Goal: Communication & Community: Connect with others

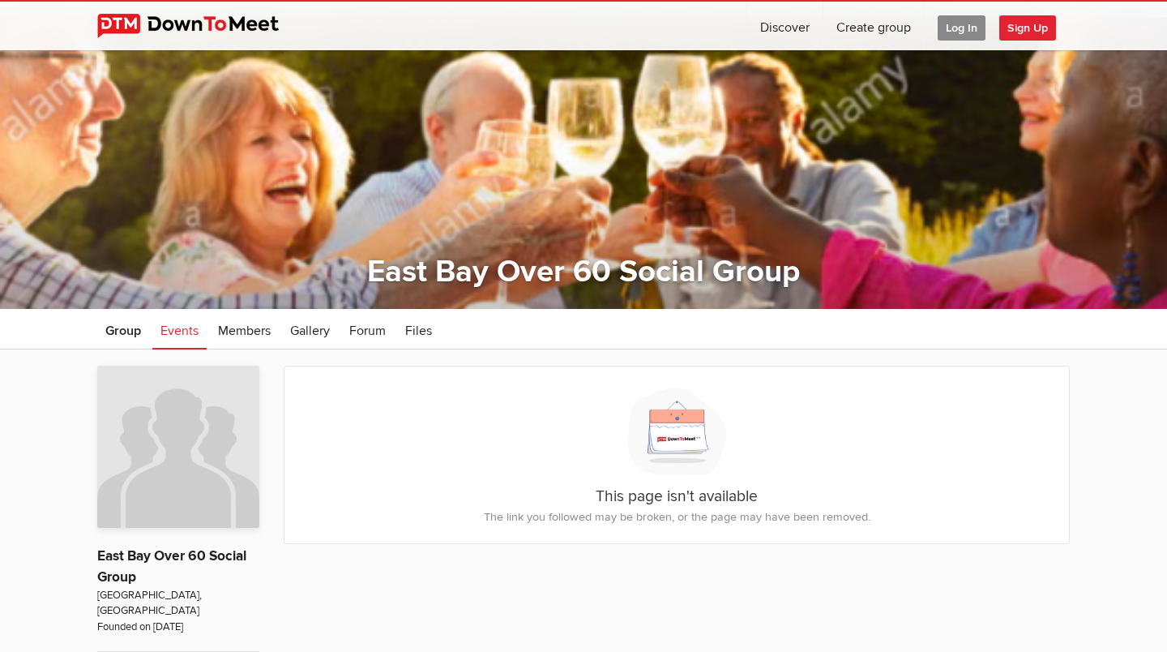
scroll to position [41, 0]
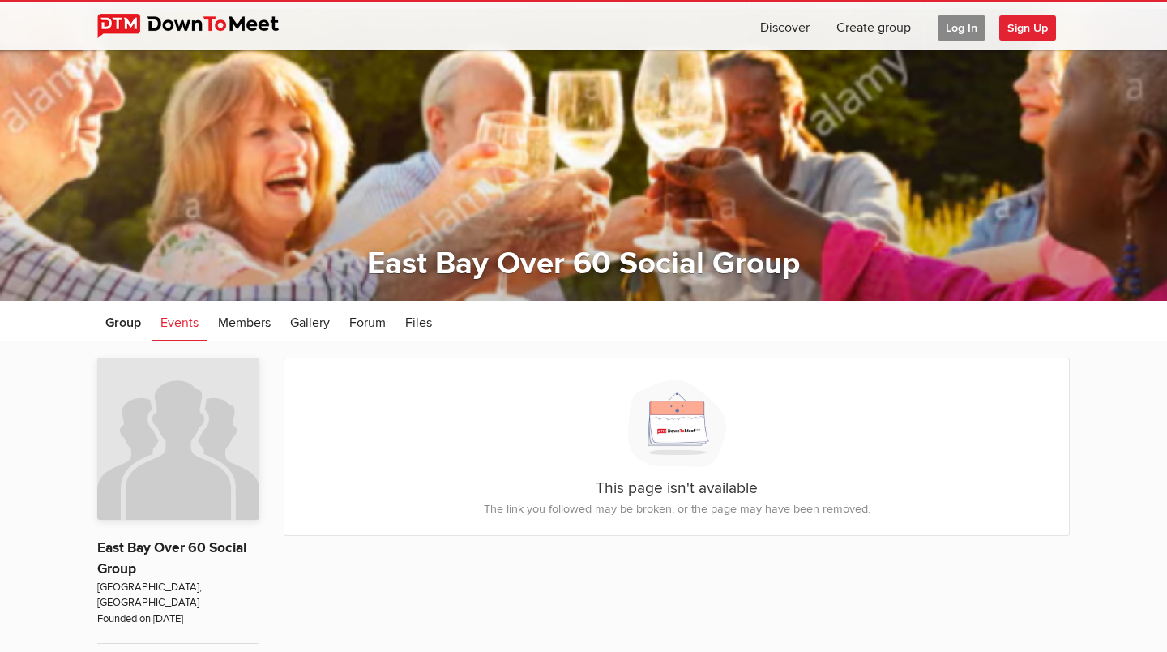
click at [654, 326] on ul "Group Events Members Gallery More Forum Files Forum Files" at bounding box center [583, 321] width 973 height 41
click at [126, 323] on span "Group" at bounding box center [123, 322] width 36 height 16
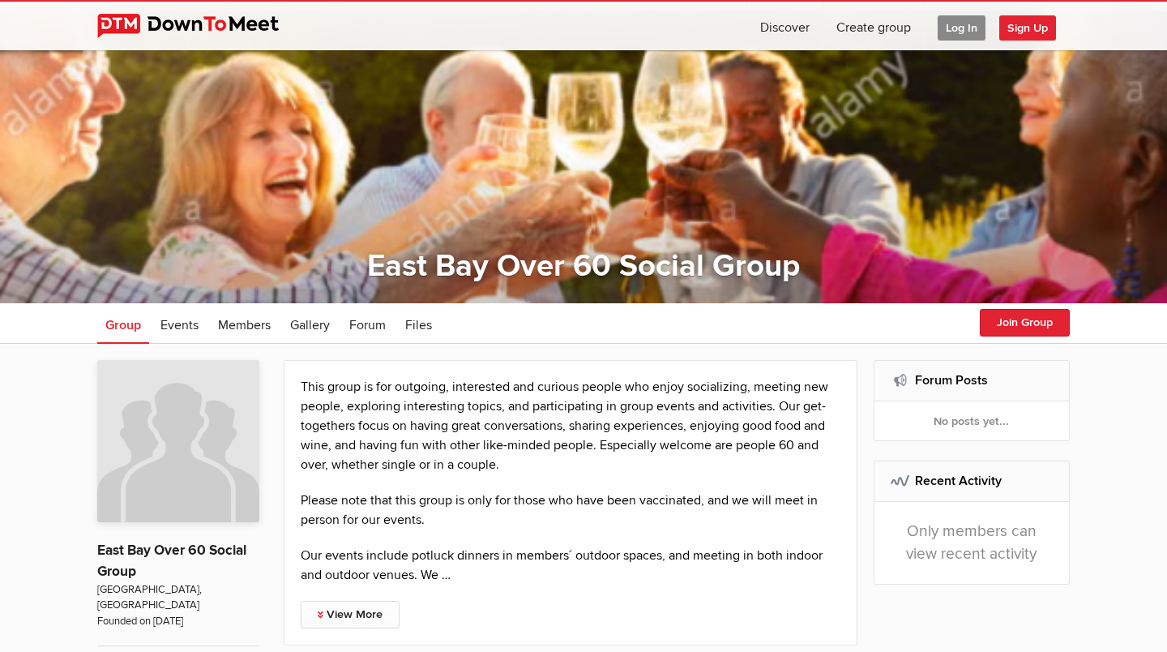
scroll to position [34, 0]
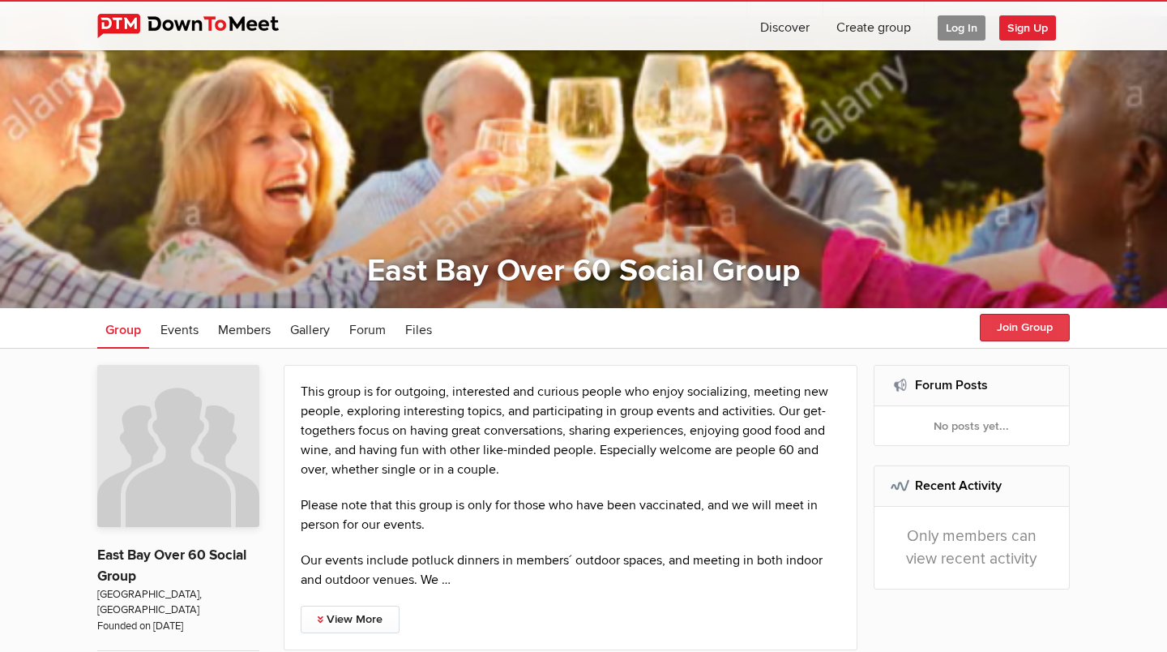
click at [1030, 328] on button "Join Group" at bounding box center [1025, 328] width 90 height 28
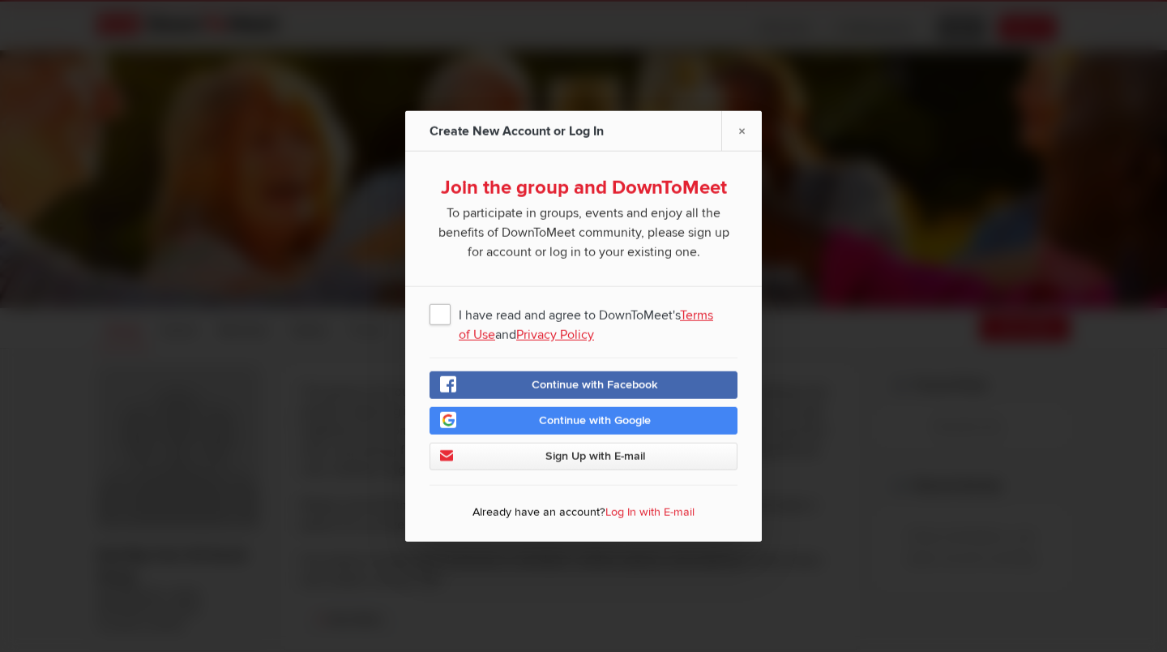
click at [443, 316] on span "I have read and agree to DownToMeet's Terms of Use and Privacy Policy" at bounding box center [584, 313] width 308 height 29
click at [0, 0] on input "I have read and agree to DownToMeet's Terms of Use and Privacy Policy" at bounding box center [0, 0] width 0 height 0
drag, startPoint x: 501, startPoint y: 455, endPoint x: 501, endPoint y: 429, distance: 25.9
click at [501, 429] on div "Continue with Facebook Continue with Google Sign Up with E-mail" at bounding box center [584, 420] width 308 height 99
click at [738, 127] on link "×" at bounding box center [741, 131] width 41 height 40
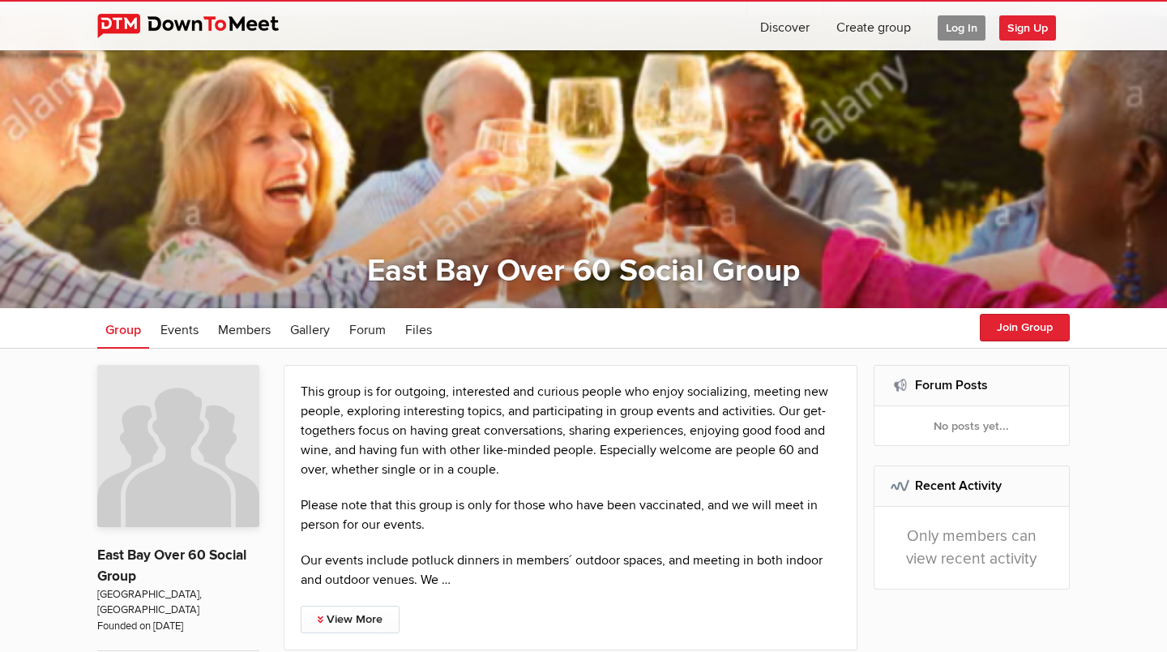
drag, startPoint x: 776, startPoint y: 215, endPoint x: 643, endPoint y: 185, distance: 137.0
click at [643, 186] on div at bounding box center [583, 162] width 1167 height 292
drag, startPoint x: 643, startPoint y: 185, endPoint x: 564, endPoint y: -49, distance: 246.3
click at [564, 0] on html "☰ Discover Create group Log In Sign Up Log In Sign Up Home Discover Profile Eas…" at bounding box center [583, 292] width 1167 height 652
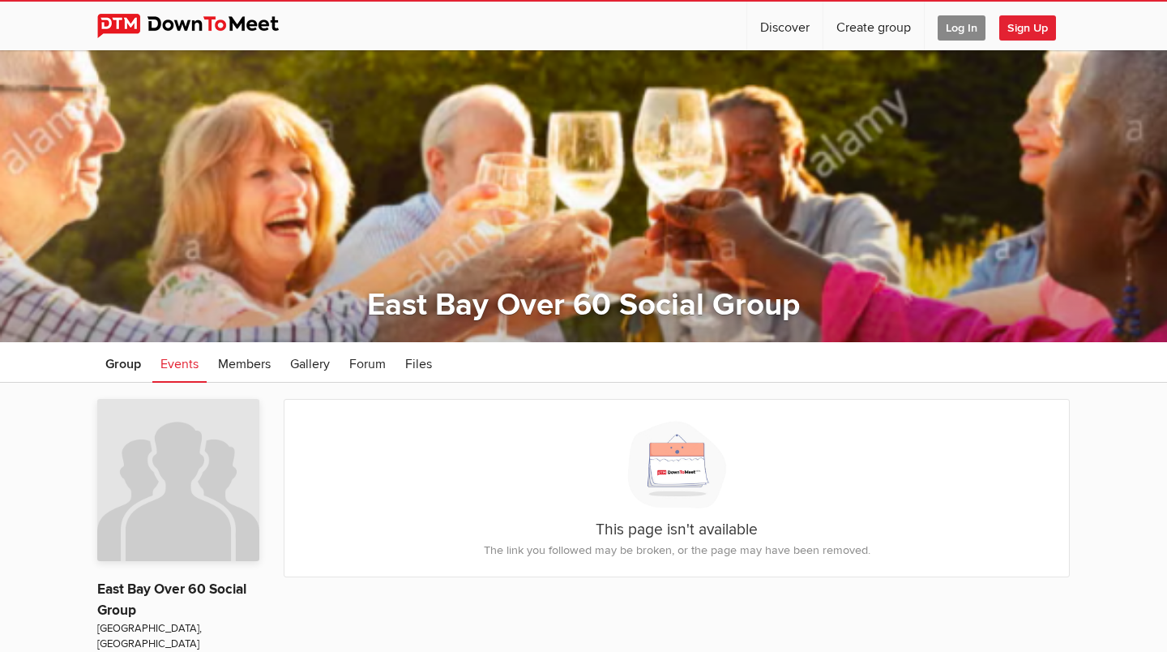
scroll to position [41, 0]
click at [145, 12] on link at bounding box center [200, 26] width 207 height 49
click at [117, 358] on span "Group" at bounding box center [123, 364] width 36 height 16
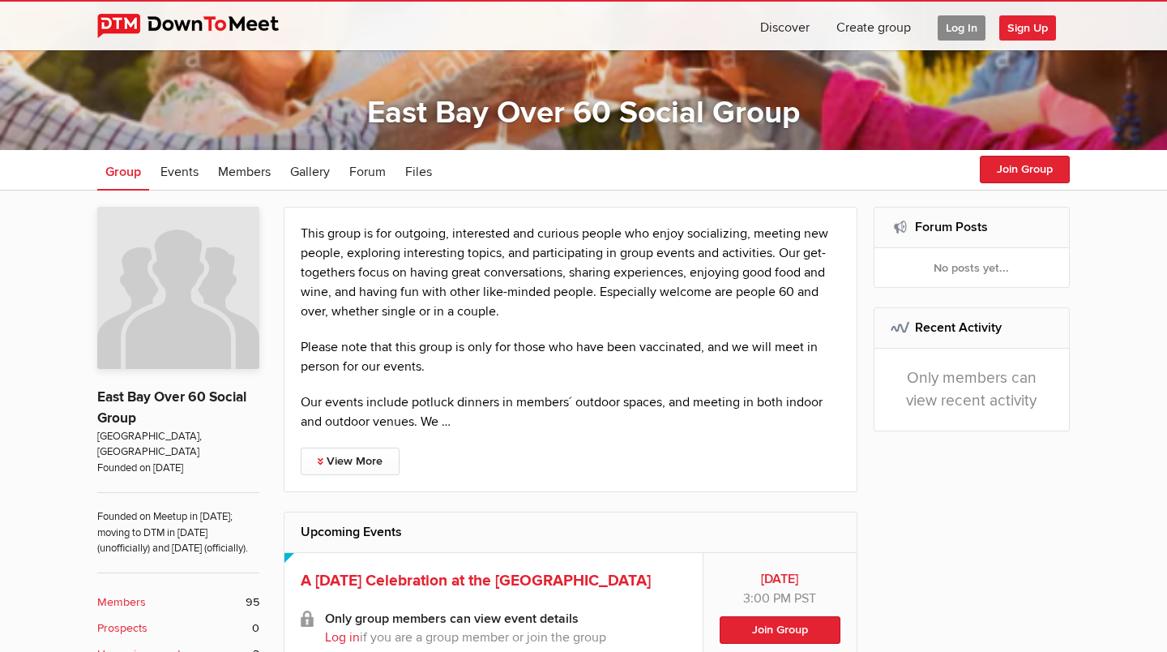
scroll to position [190, 0]
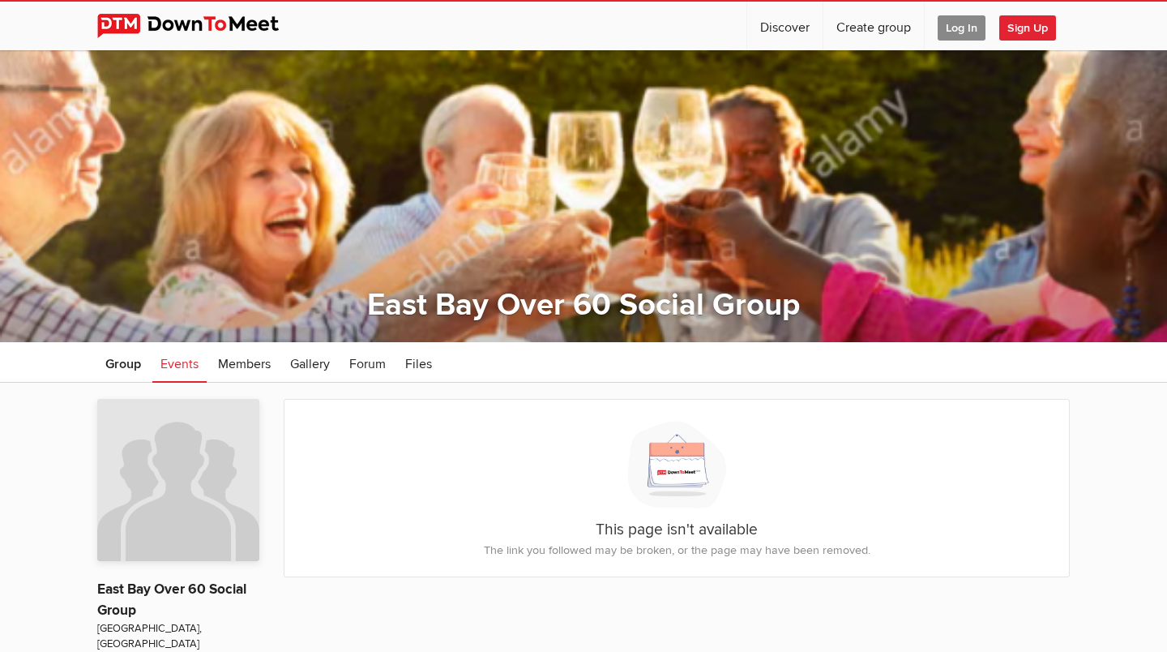
click at [1019, 19] on span "Sign Up" at bounding box center [1027, 27] width 57 height 25
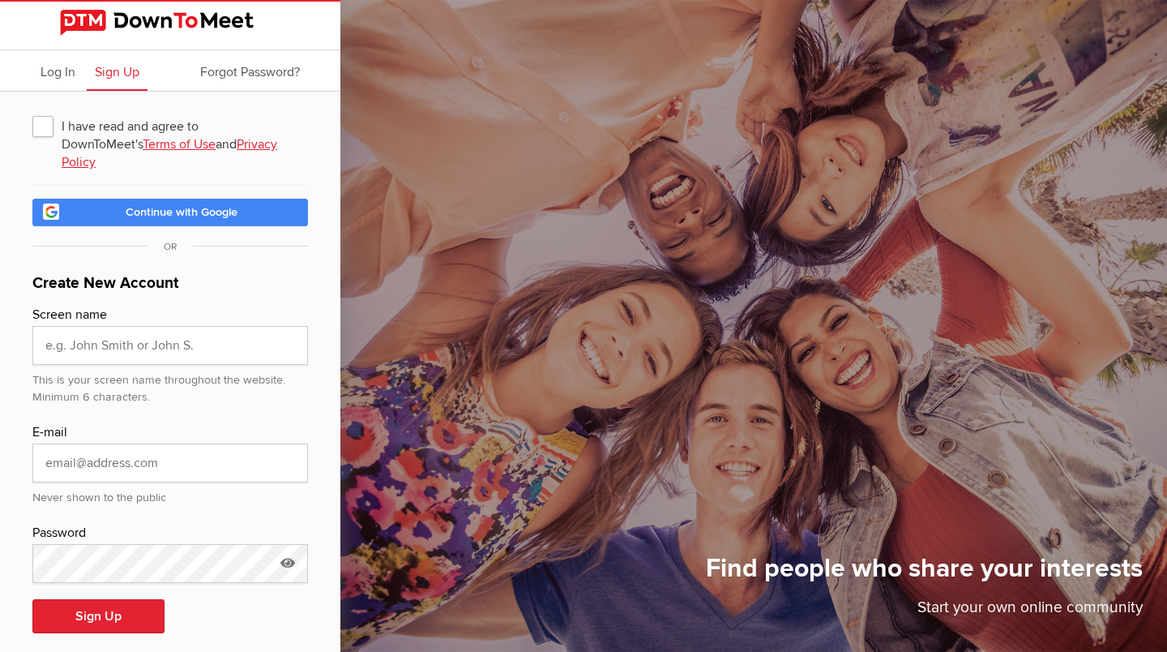
click at [39, 126] on span "I have read and agree to DownToMeet's Terms of Use and Privacy Policy" at bounding box center [170, 125] width 276 height 29
click at [32, 111] on input "I have read and agree to DownToMeet's Terms of Use and Privacy Policy" at bounding box center [32, 110] width 1 height 1
checkbox input "true"
drag, startPoint x: 85, startPoint y: 309, endPoint x: 83, endPoint y: 327, distance: 18.8
click at [85, 326] on input "text" at bounding box center [170, 345] width 276 height 39
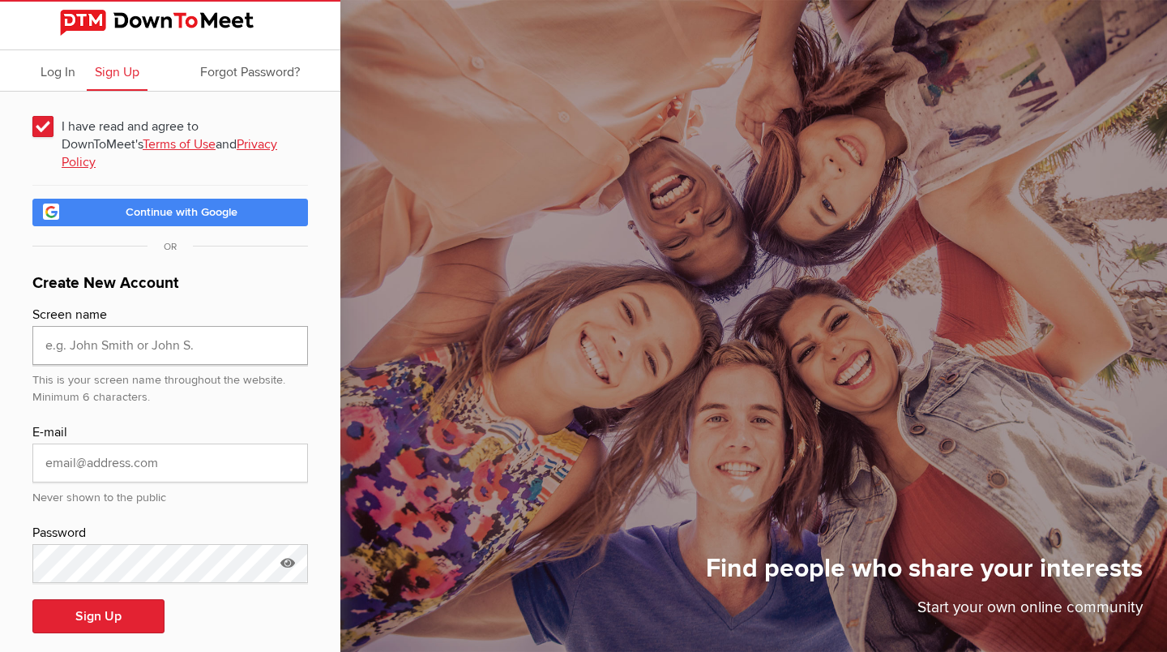
click at [82, 329] on input "text" at bounding box center [170, 345] width 276 height 39
type input "Alan L"
type input "lehrman1@optonline.net"
click at [90, 599] on button "Sign Up" at bounding box center [98, 616] width 132 height 34
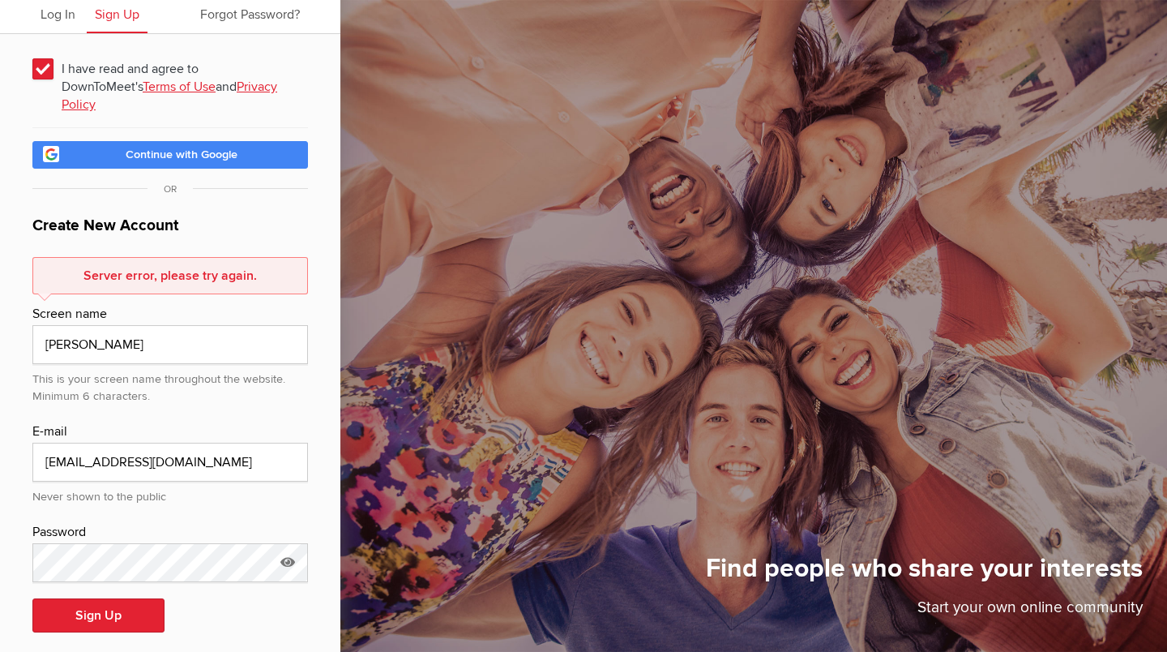
scroll to position [57, 0]
click at [110, 599] on button "Sign Up" at bounding box center [98, 616] width 132 height 34
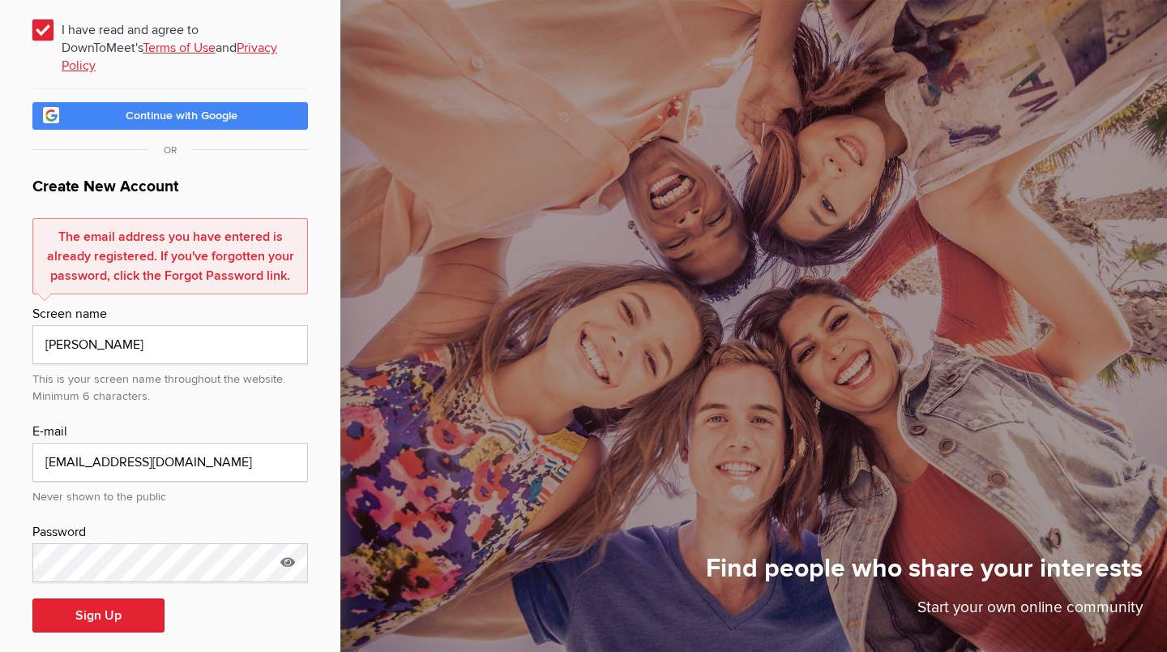
scroll to position [96, 0]
click at [284, 544] on icon at bounding box center [288, 562] width 24 height 37
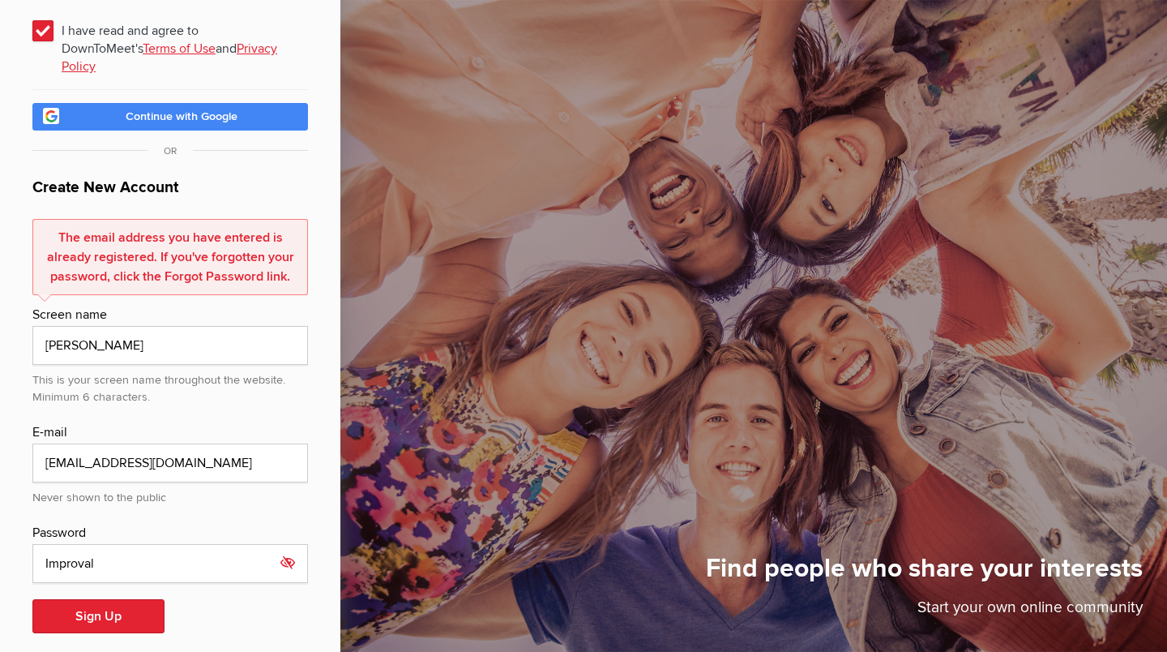
click at [284, 544] on icon at bounding box center [288, 562] width 24 height 37
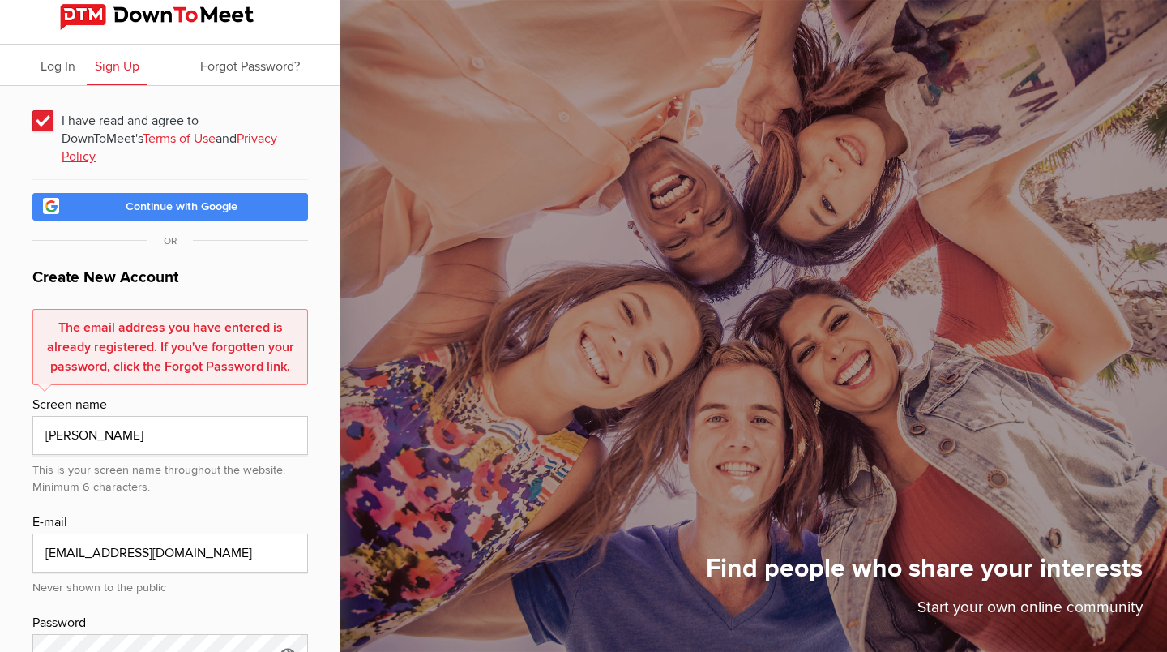
scroll to position [0, 0]
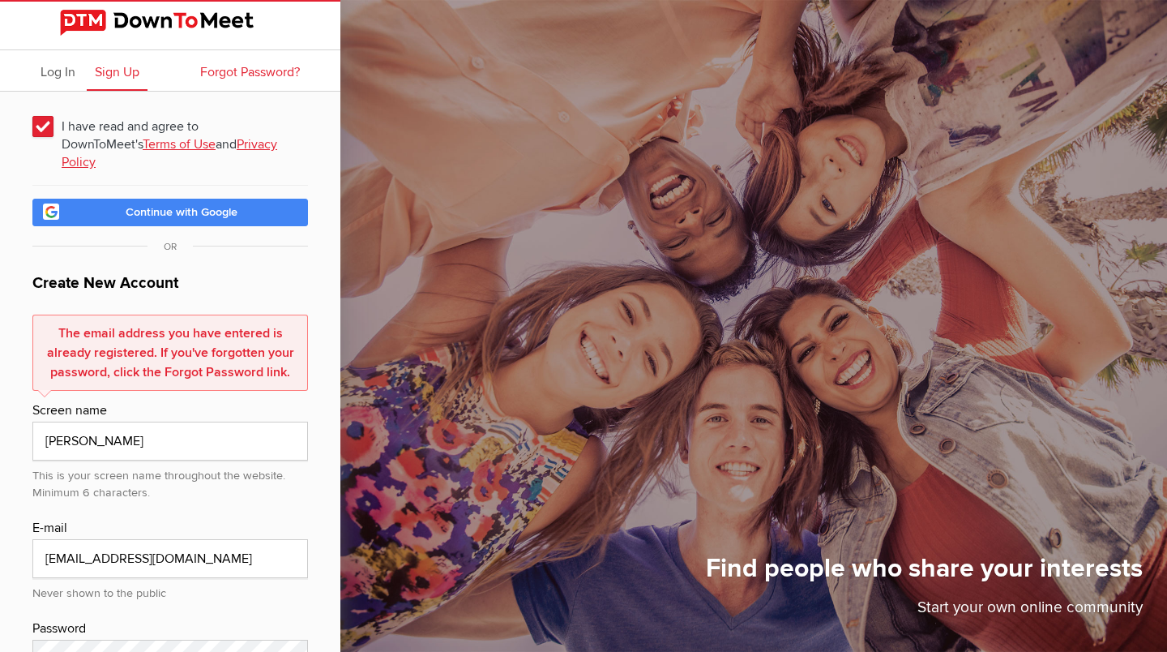
click at [242, 71] on span "Forgot Password?" at bounding box center [250, 72] width 100 height 16
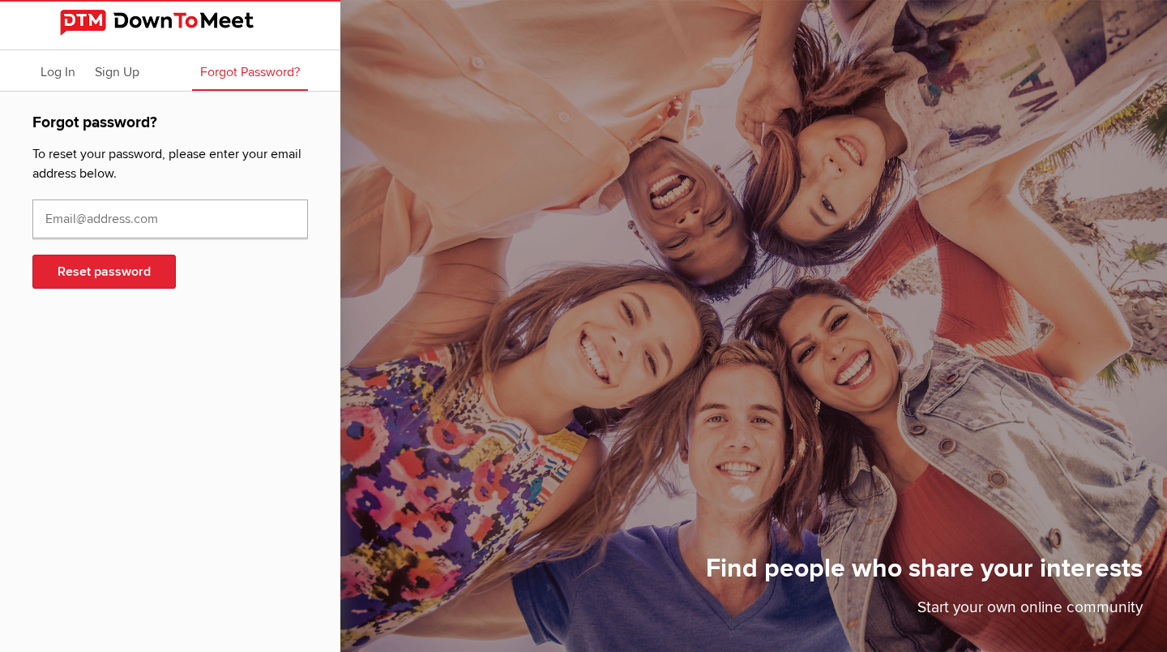
click at [107, 218] on input "text" at bounding box center [170, 218] width 276 height 39
type input "lehrman1@optonline.net"
click at [98, 272] on button "Reset password" at bounding box center [103, 271] width 143 height 34
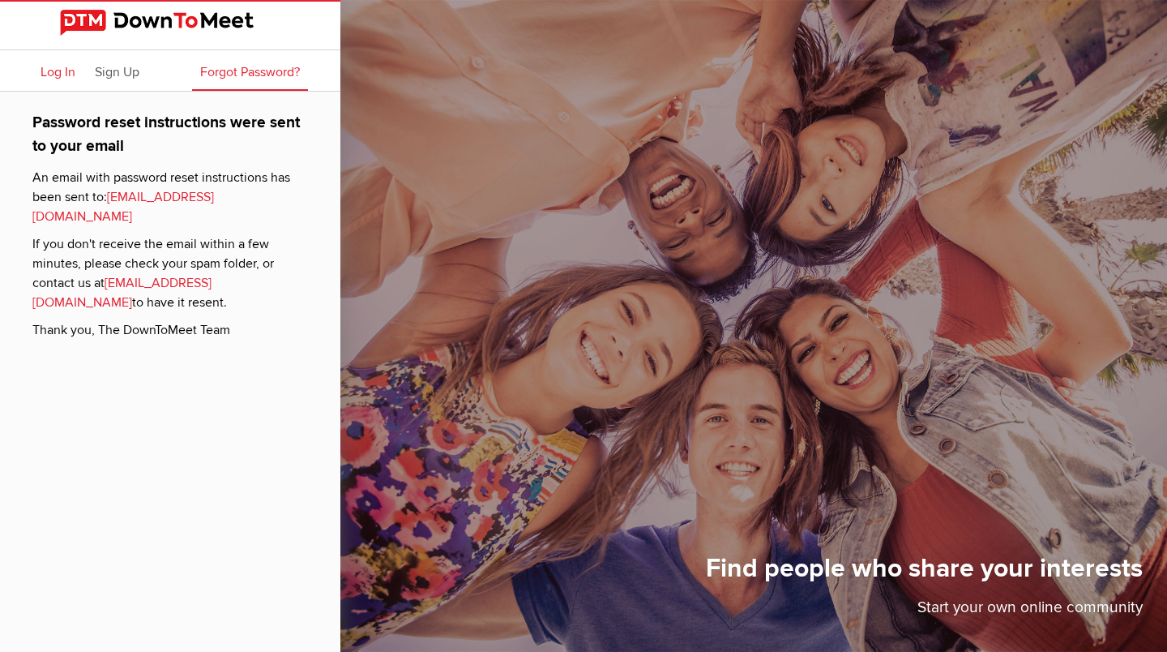
click at [58, 71] on span "Log In" at bounding box center [58, 72] width 35 height 16
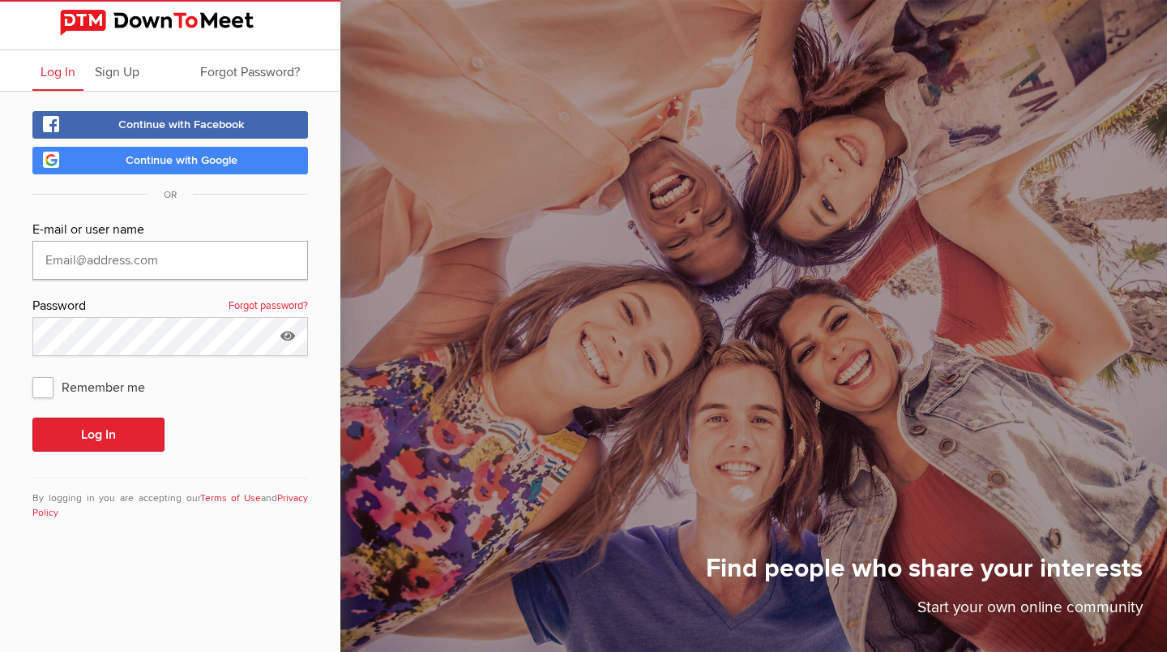
type input "lehrman1@optonline.net"
click at [41, 380] on span "Remember me" at bounding box center [96, 386] width 129 height 29
click at [32, 372] on input "Remember me" at bounding box center [32, 371] width 1 height 1
checkbox input "true"
click at [70, 431] on button "Log In" at bounding box center [98, 434] width 132 height 34
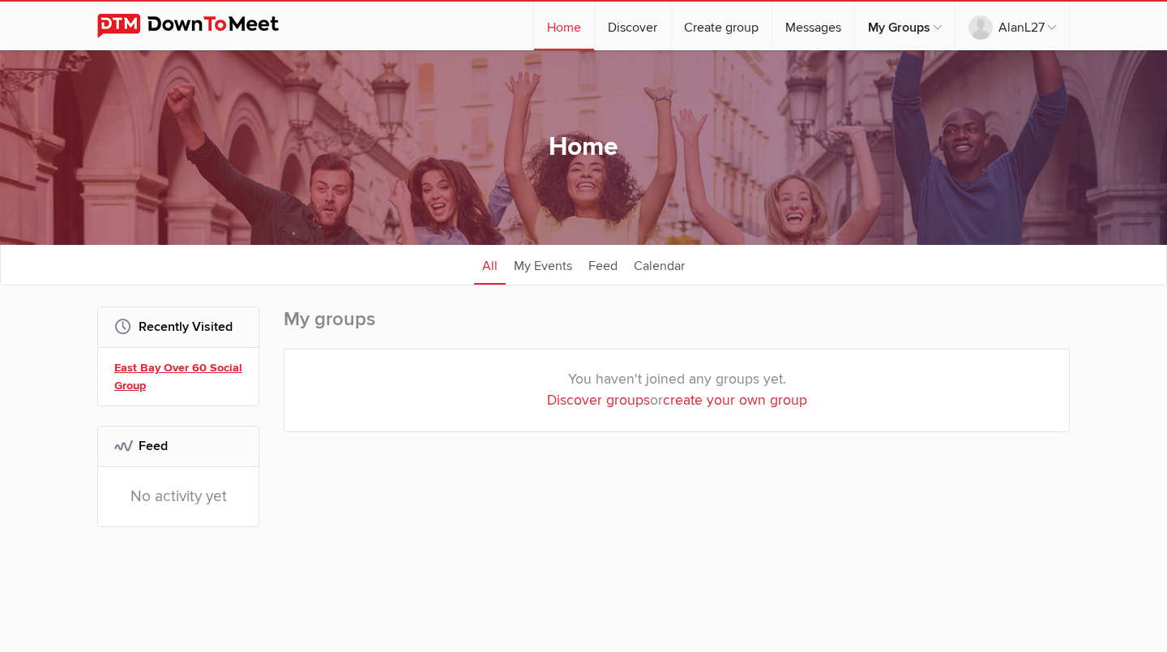
click at [224, 370] on link "East Bay Over 60 Social Group" at bounding box center [180, 376] width 133 height 35
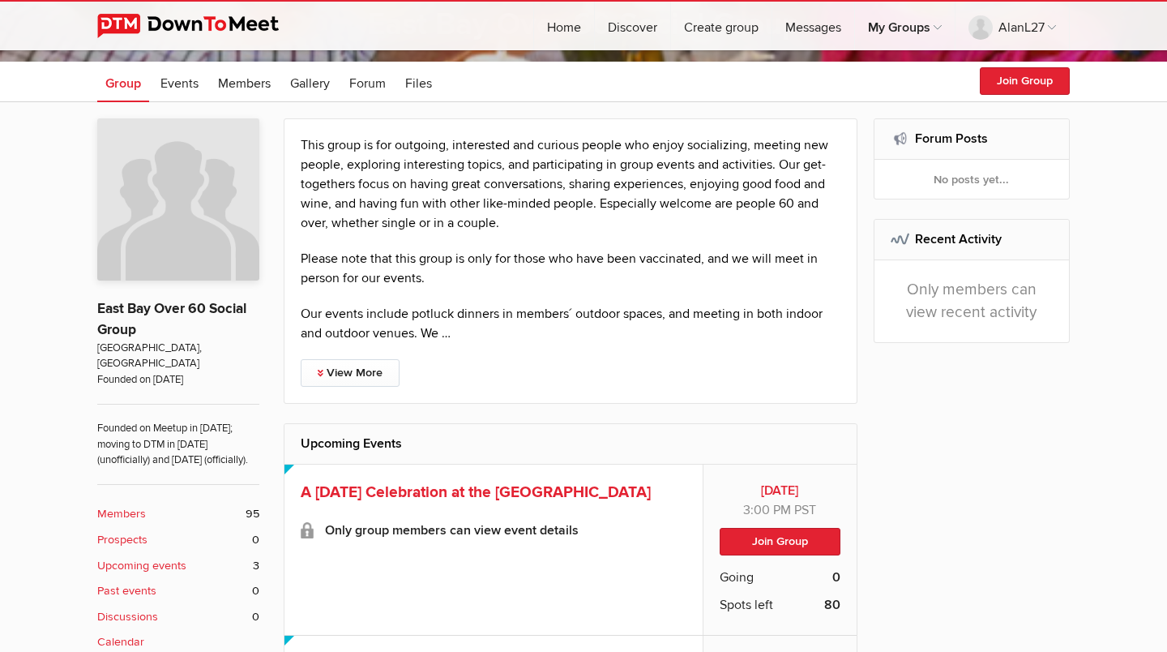
scroll to position [288, 0]
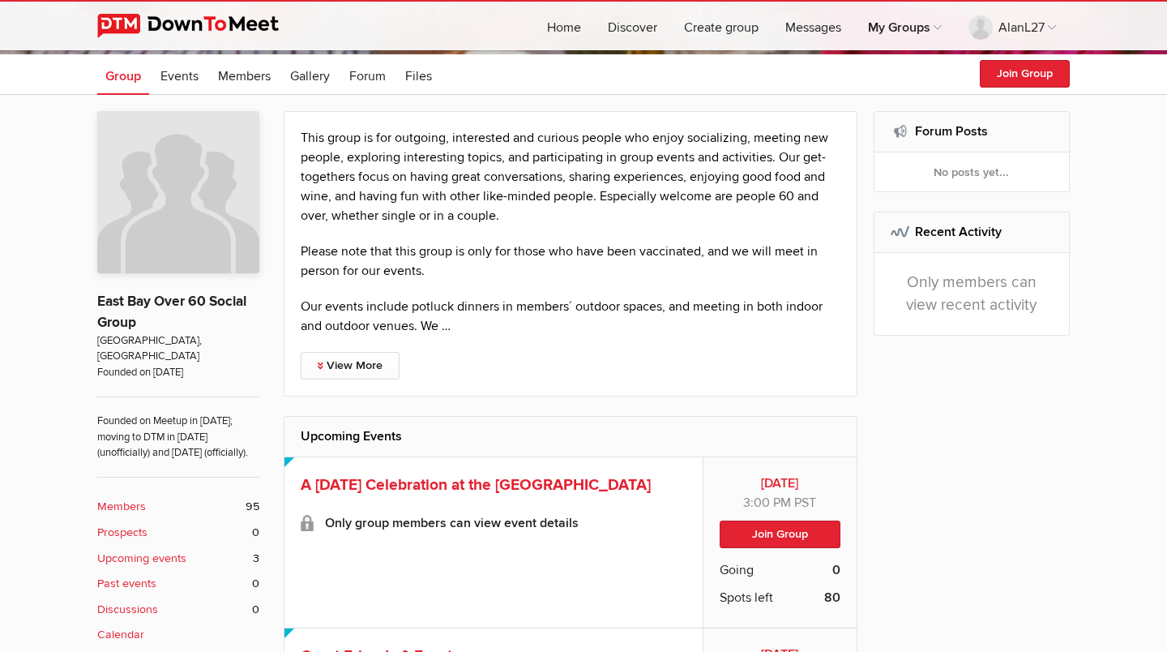
click at [135, 498] on b "Members" at bounding box center [121, 507] width 49 height 18
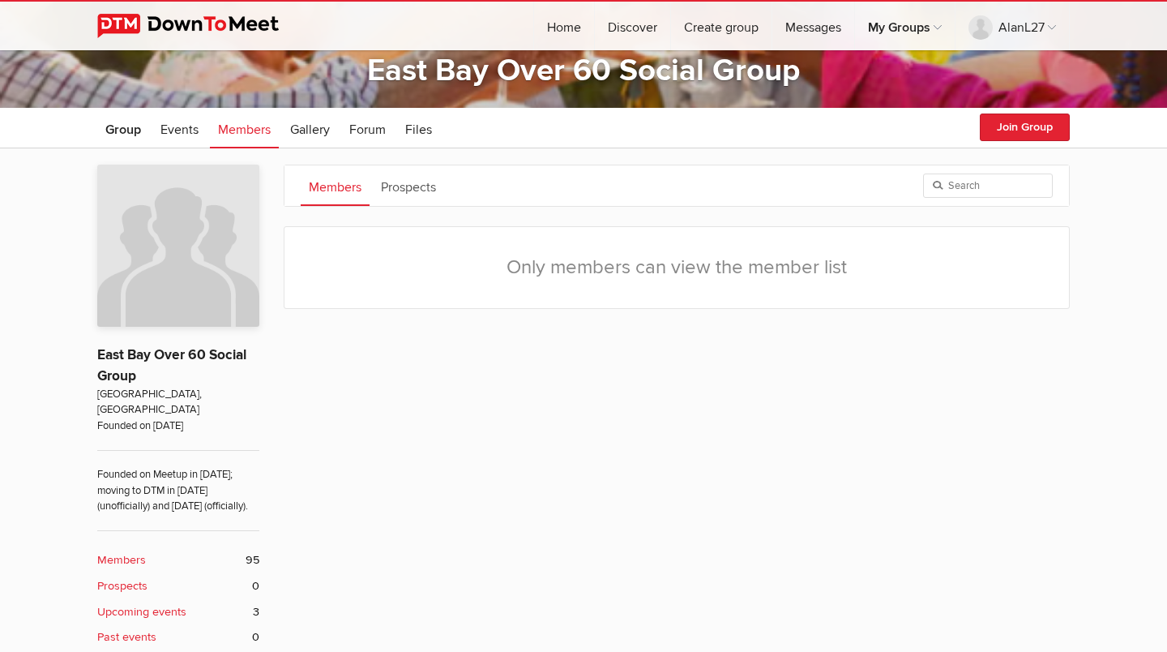
scroll to position [233, 0]
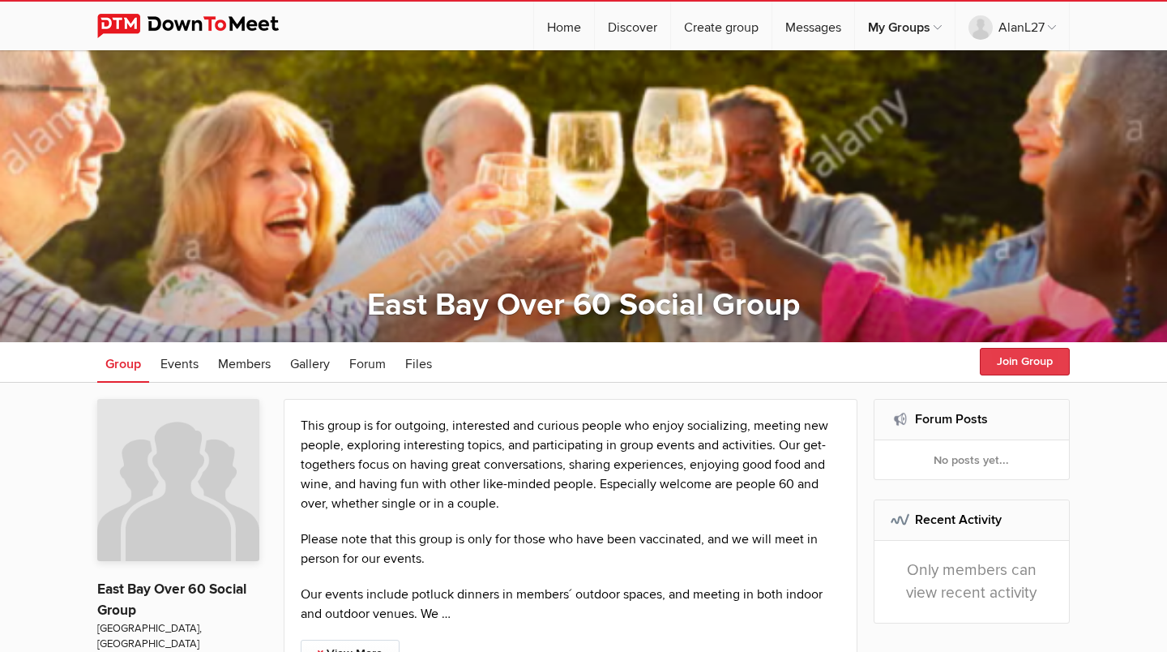
click at [1034, 355] on button "Join Group" at bounding box center [1025, 362] width 90 height 28
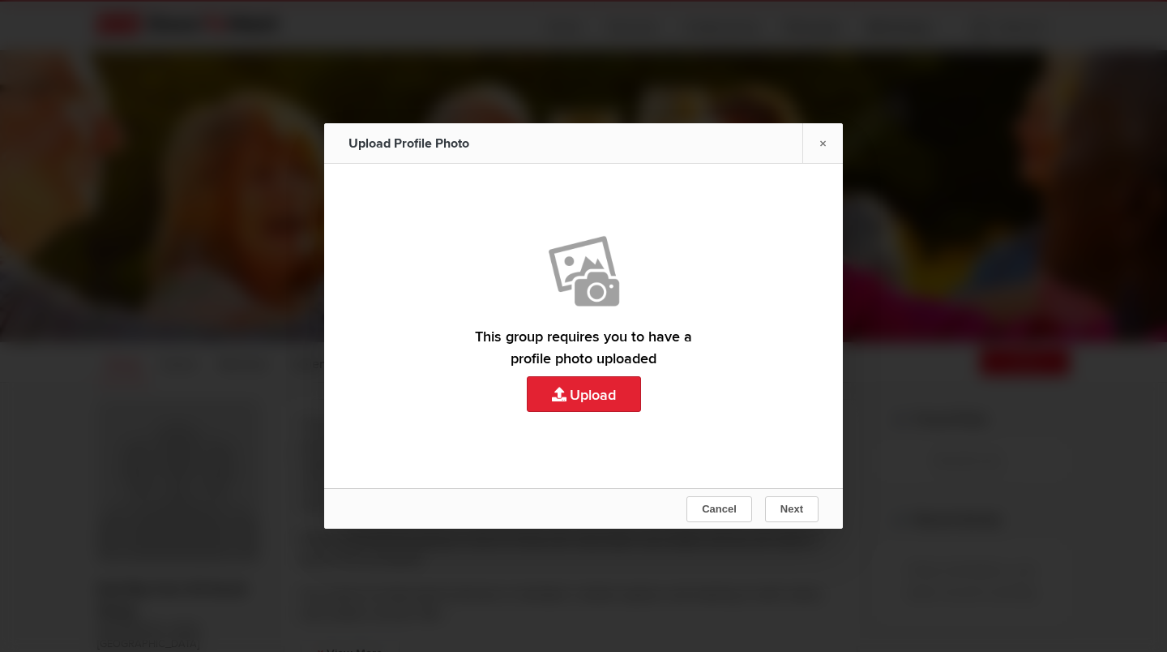
click at [592, 392] on link "Upload" at bounding box center [583, 326] width 519 height 324
click at [826, 142] on link "×" at bounding box center [822, 143] width 41 height 40
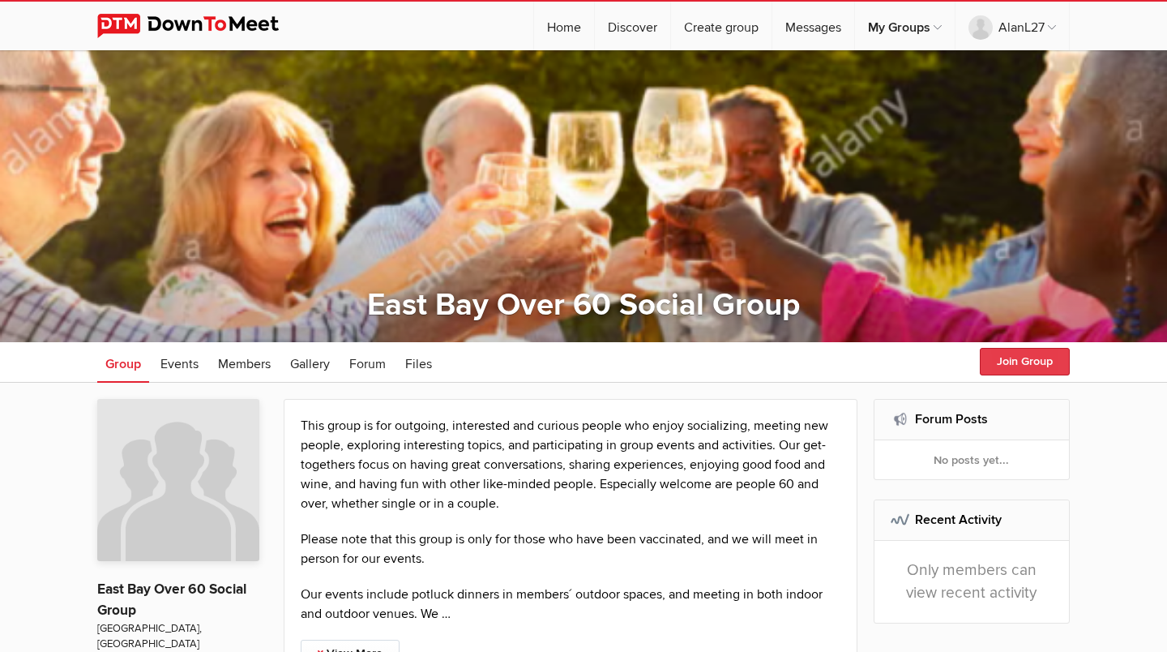
click at [1010, 361] on button "Join Group" at bounding box center [1025, 362] width 90 height 28
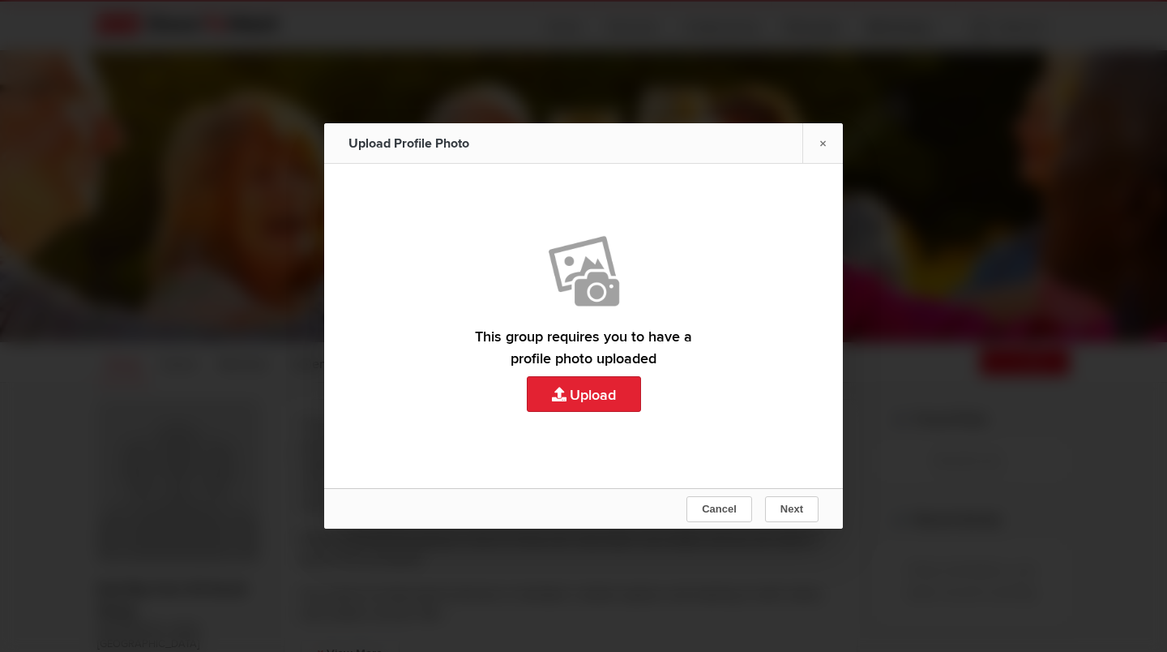
click at [602, 381] on link "Upload" at bounding box center [583, 326] width 519 height 324
type input "C:\fakepath\IMG_1237.jpeg"
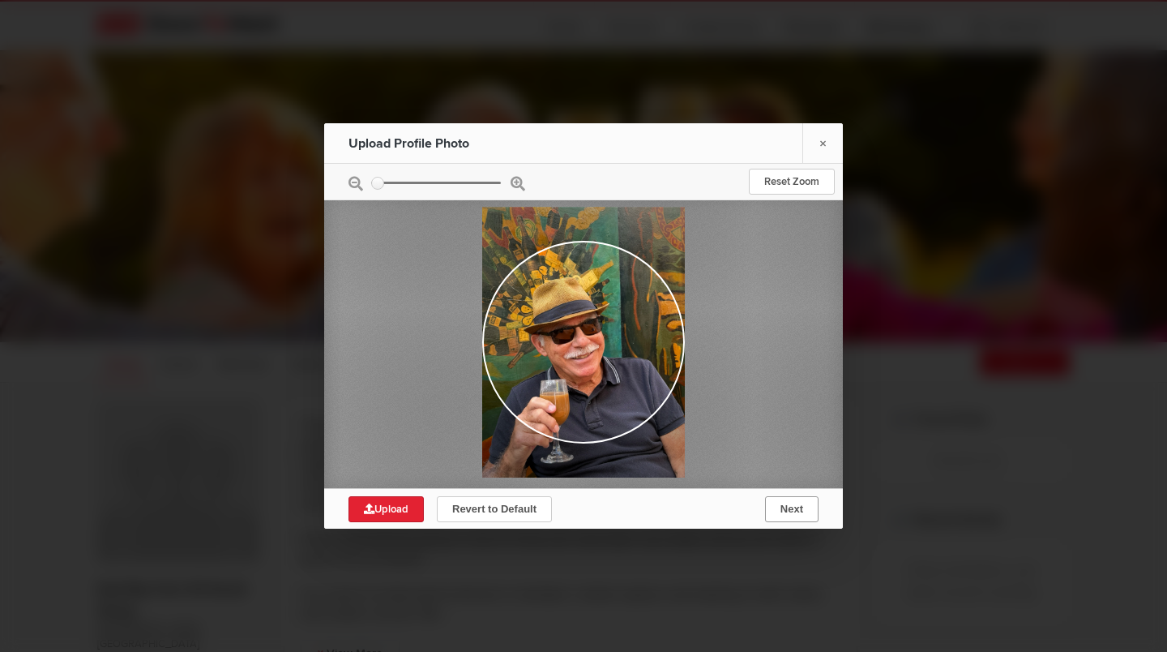
click at [789, 498] on button "Next" at bounding box center [791, 509] width 53 height 26
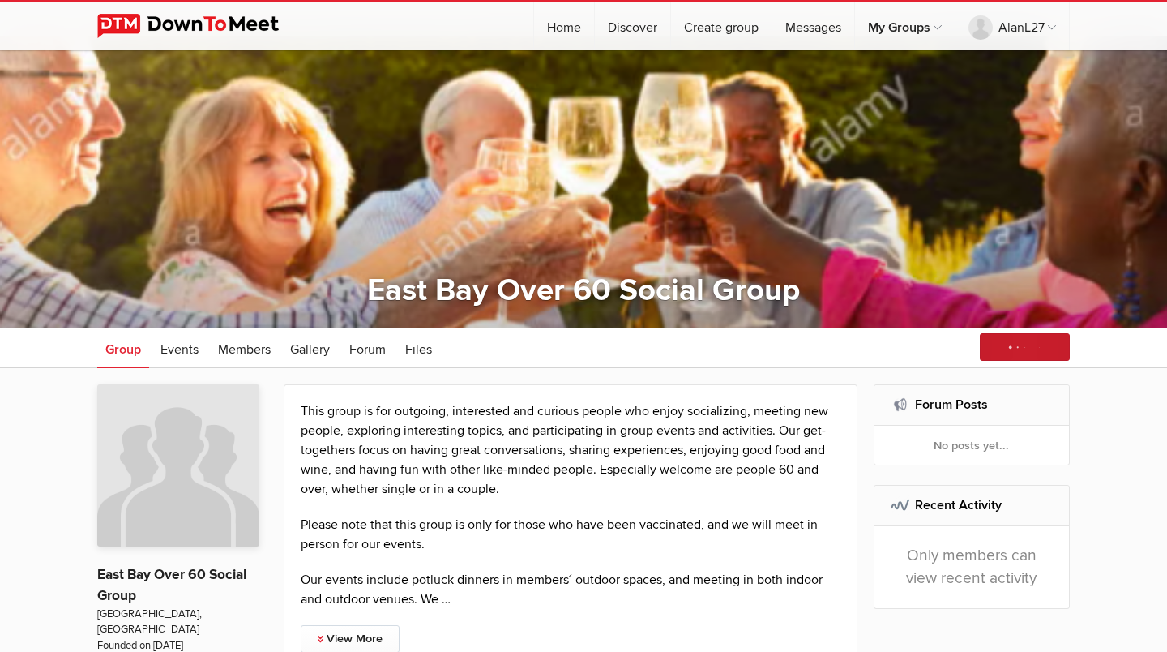
scroll to position [14, 0]
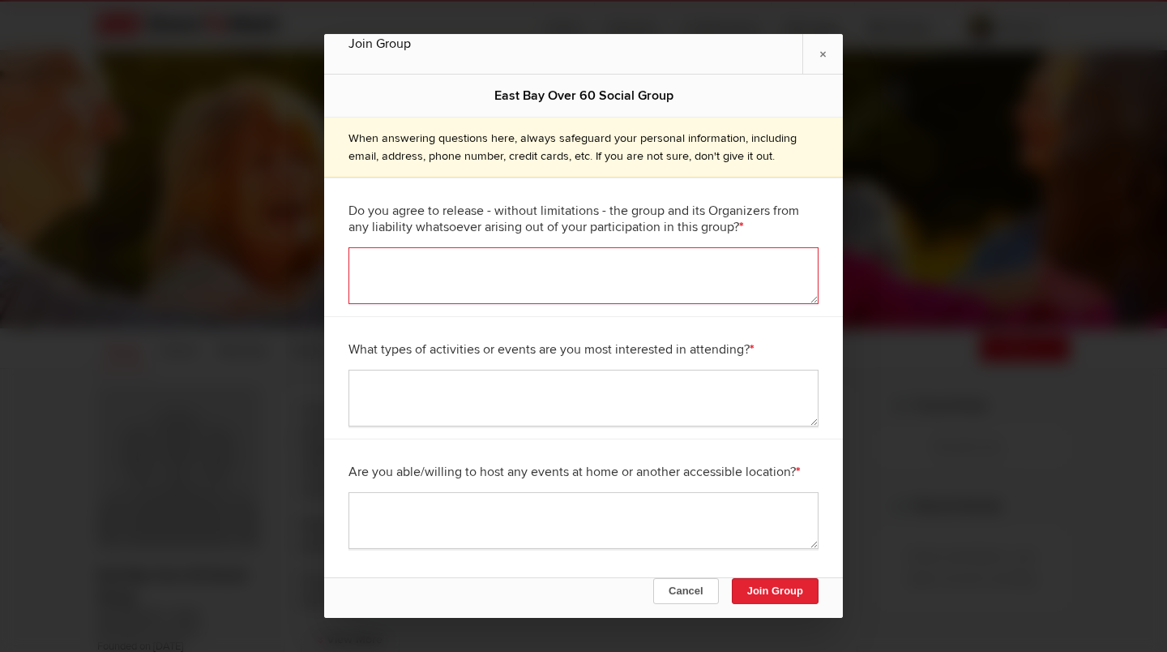
click at [507, 289] on textarea at bounding box center [584, 275] width 470 height 57
type textarea "yes"
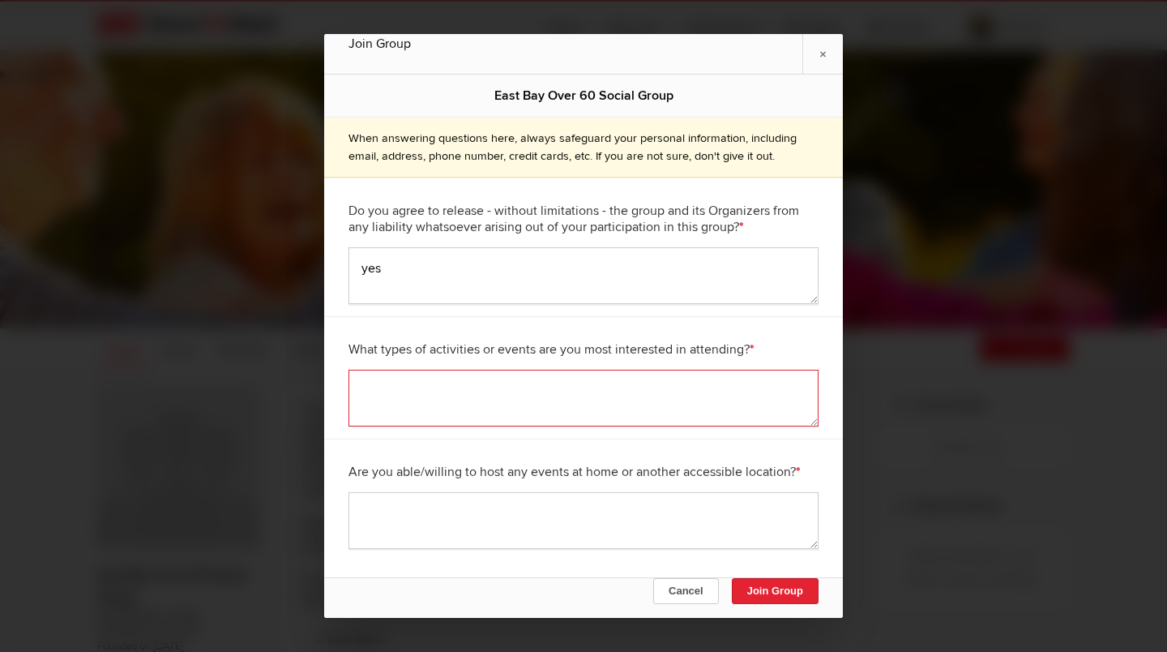
click at [500, 403] on textarea at bounding box center [584, 398] width 470 height 57
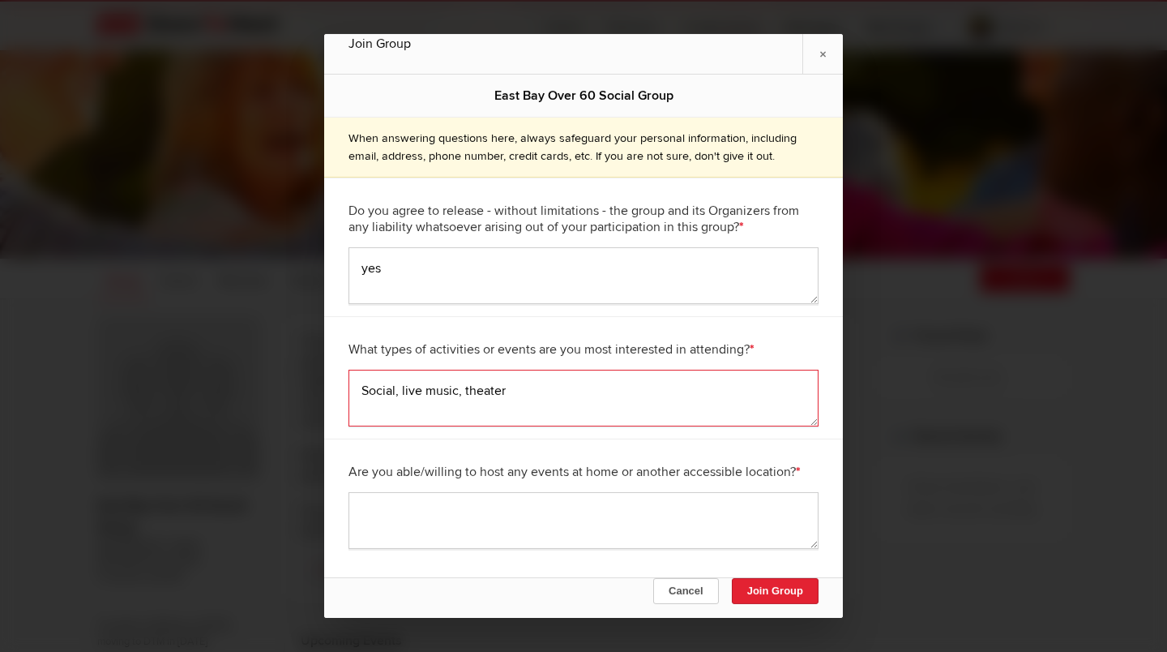
scroll to position [87, 0]
type textarea "Social, live music, theater"
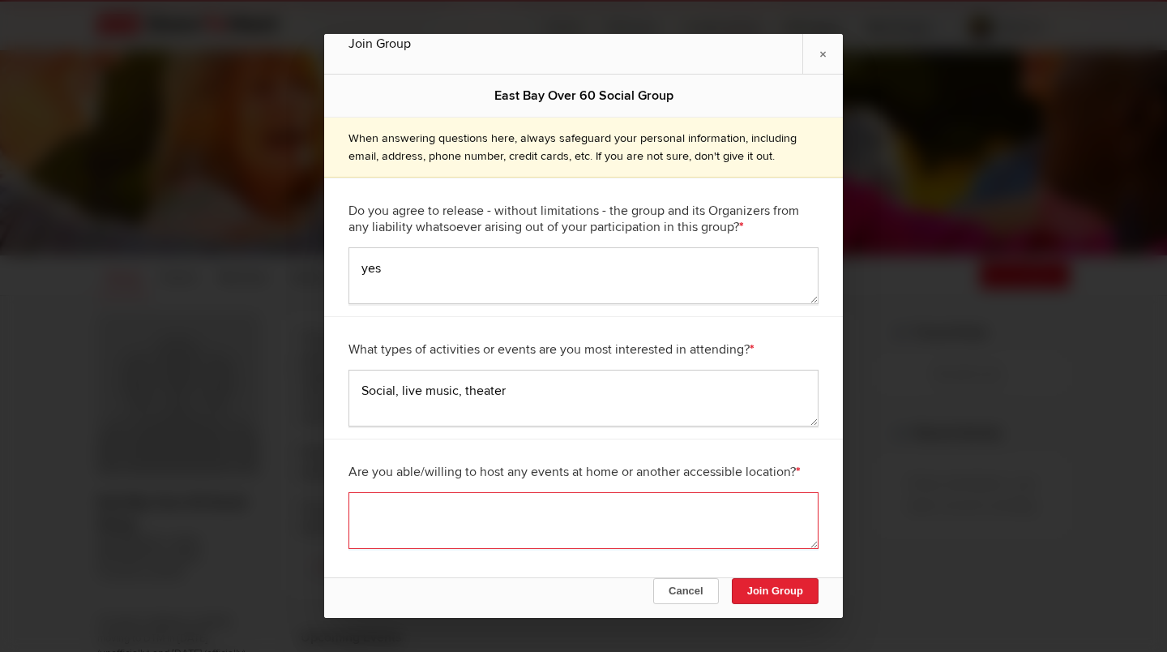
click at [482, 511] on textarea at bounding box center [584, 520] width 470 height 57
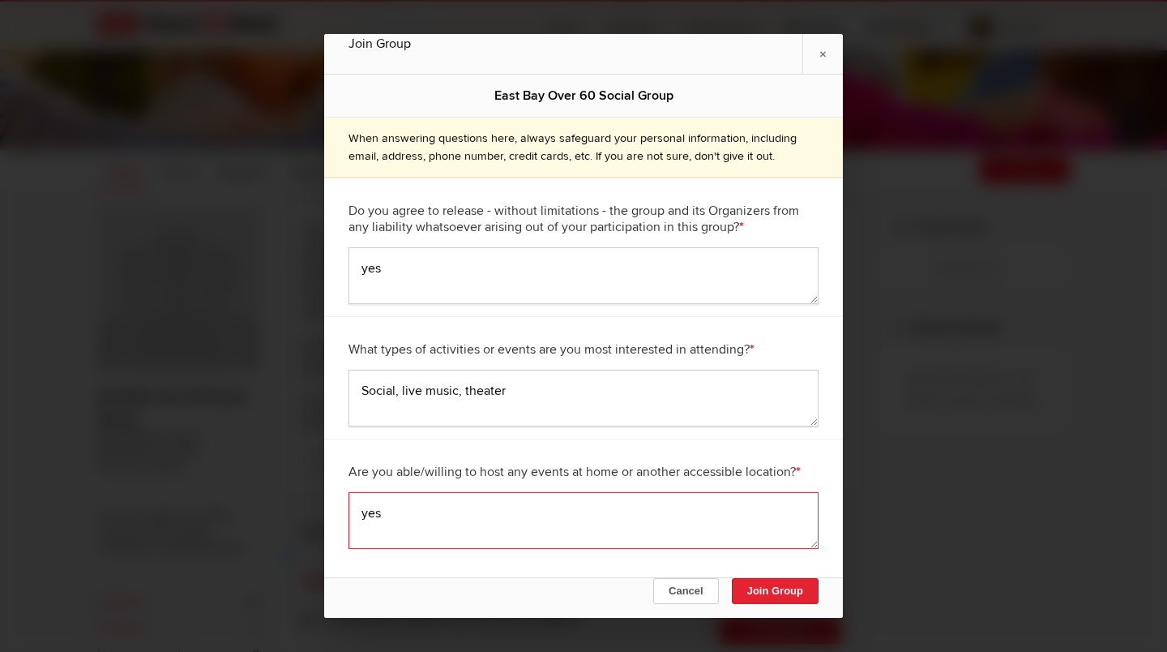
scroll to position [197, 0]
type textarea "yes"
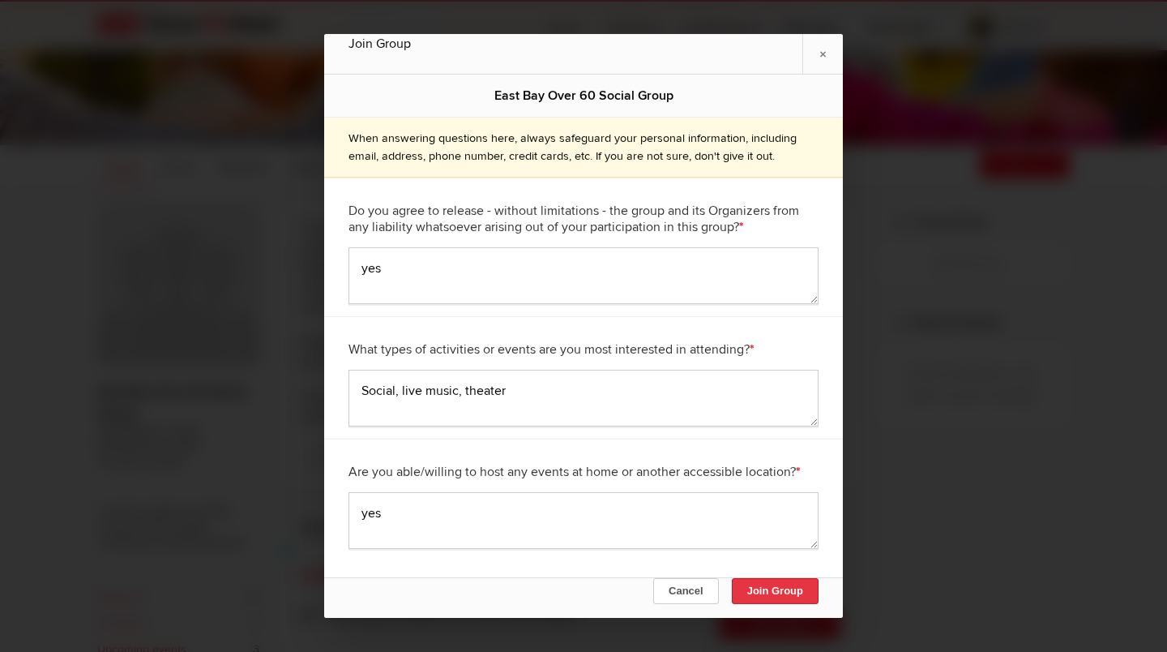
click at [801, 588] on button "Join Group" at bounding box center [775, 591] width 87 height 26
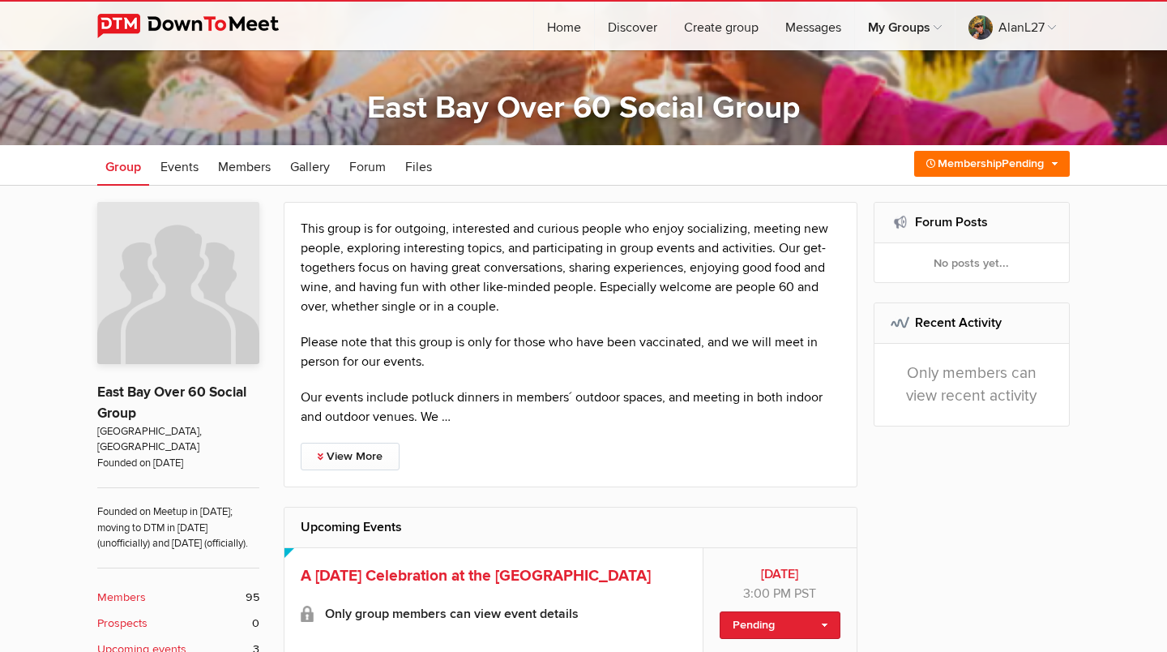
scroll to position [0, 0]
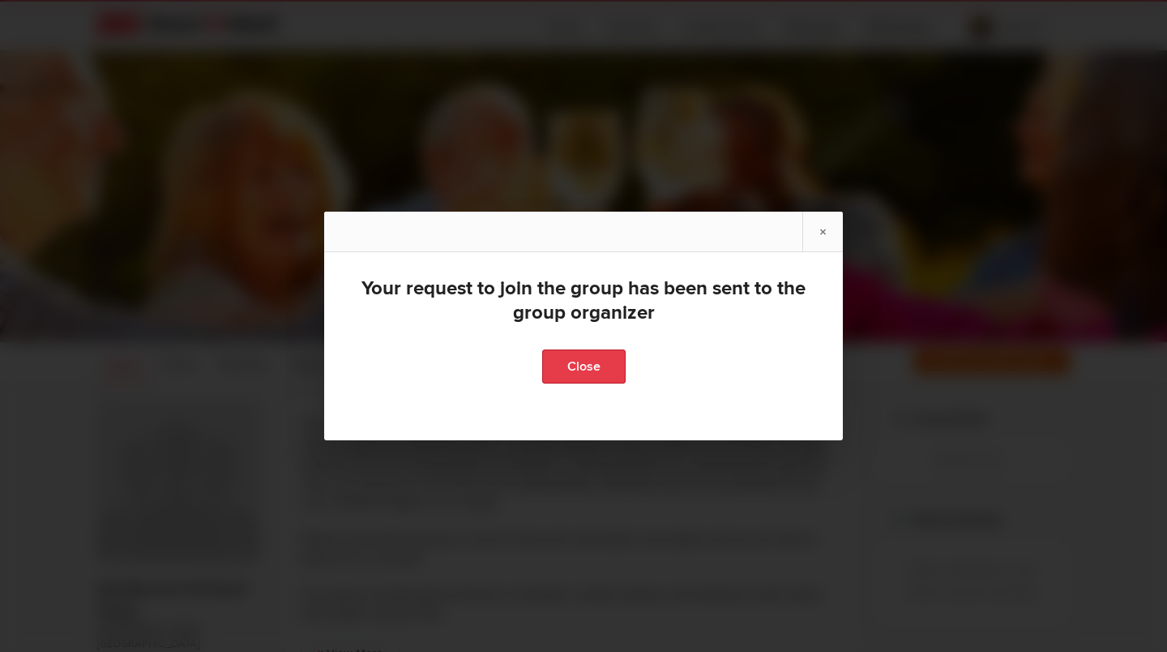
click at [596, 358] on link "Close" at bounding box center [583, 366] width 83 height 34
